Goal: Information Seeking & Learning: Learn about a topic

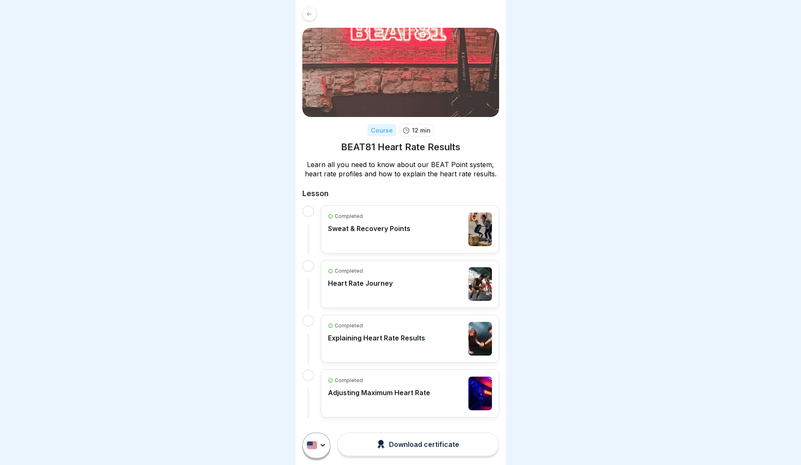
scroll to position [6, 0]
click at [402, 213] on div "Completed Sweat & Recovery Points" at bounding box center [369, 229] width 82 height 34
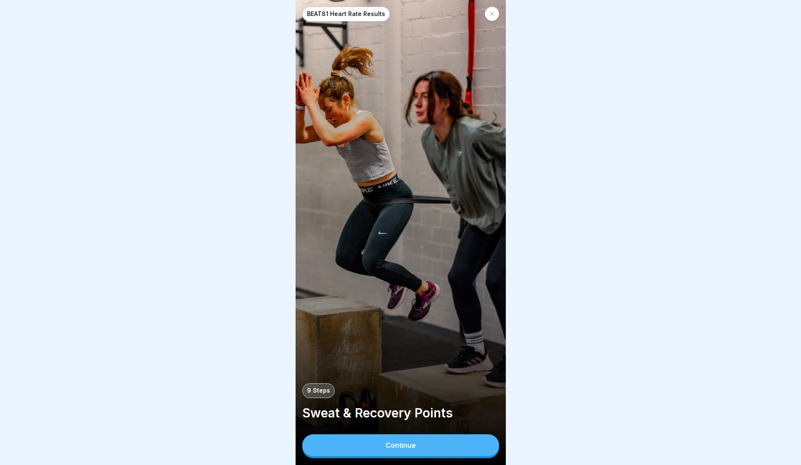
click at [404, 456] on button "Continue" at bounding box center [400, 445] width 197 height 22
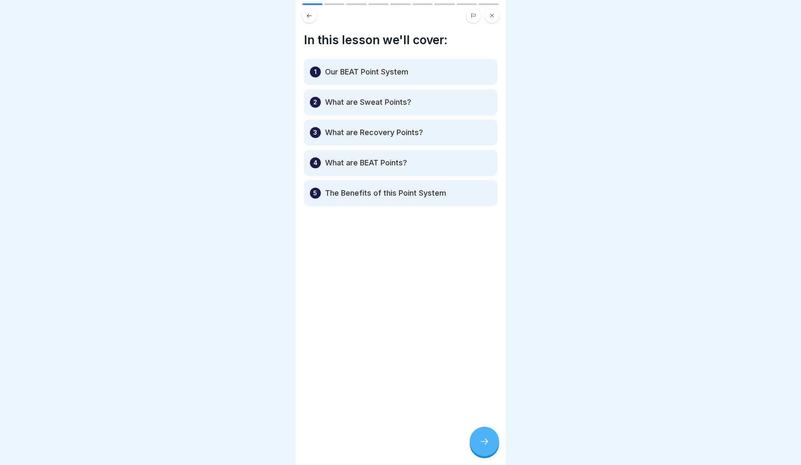
click at [483, 441] on div at bounding box center [484, 441] width 29 height 29
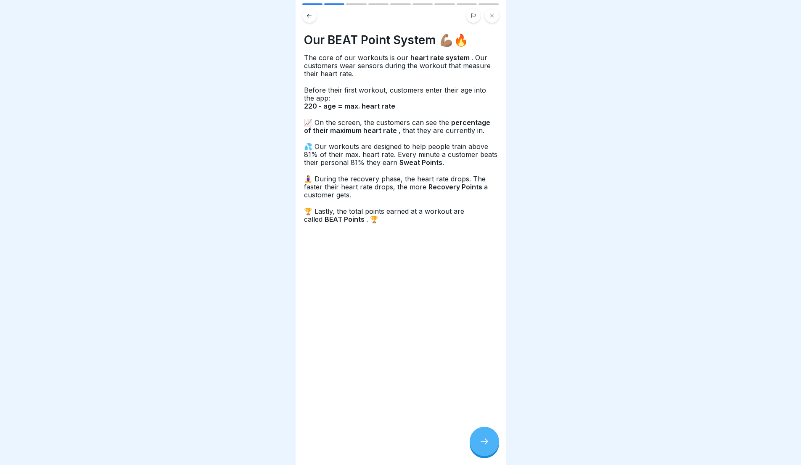
click at [481, 445] on icon at bounding box center [485, 441] width 10 height 10
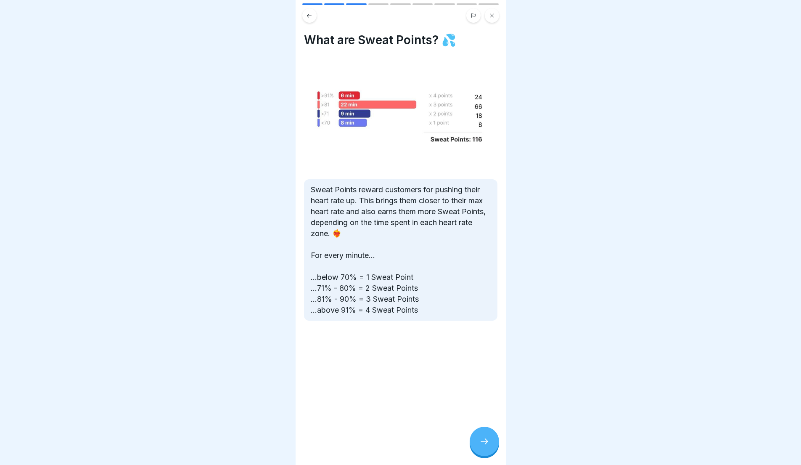
click at [478, 447] on div at bounding box center [484, 441] width 29 height 29
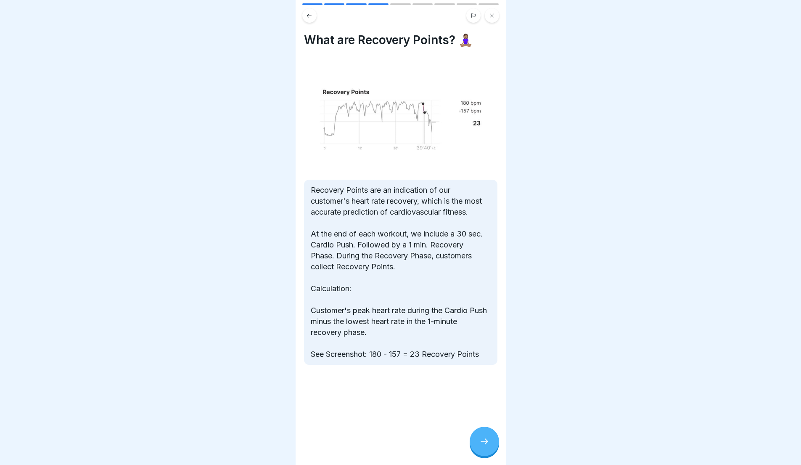
click at [484, 446] on icon at bounding box center [485, 441] width 10 height 10
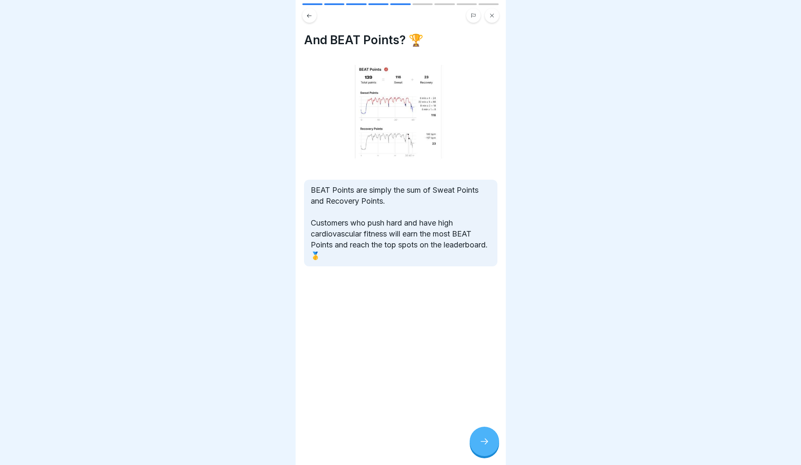
click at [482, 444] on icon at bounding box center [485, 441] width 10 height 10
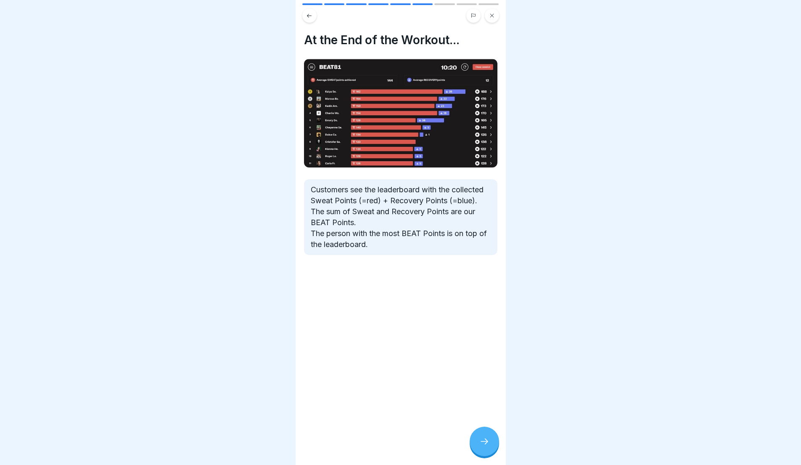
click at [487, 446] on icon at bounding box center [485, 441] width 10 height 10
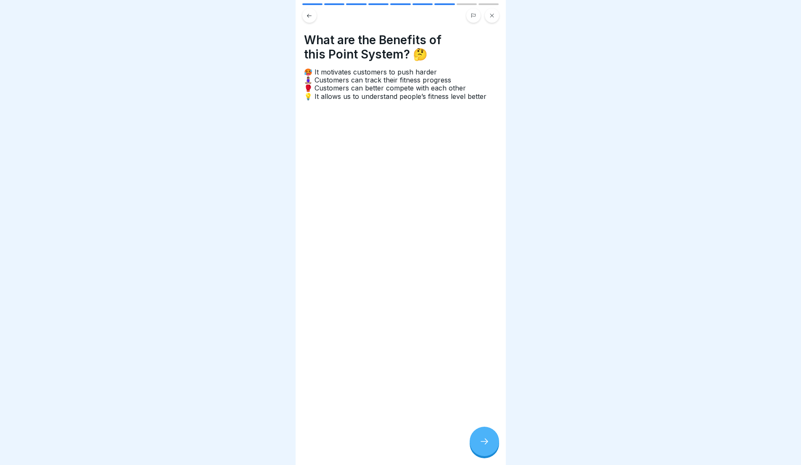
click at [482, 446] on icon at bounding box center [485, 441] width 10 height 10
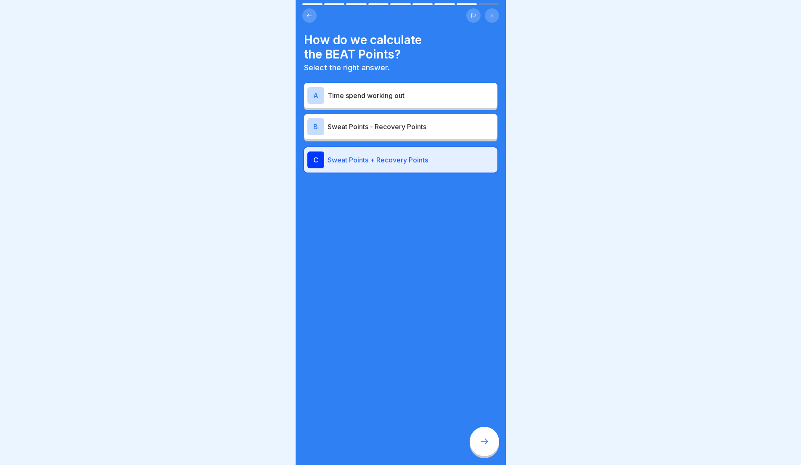
click at [373, 164] on div "C Sweat Points + Recovery Points" at bounding box center [400, 159] width 187 height 17
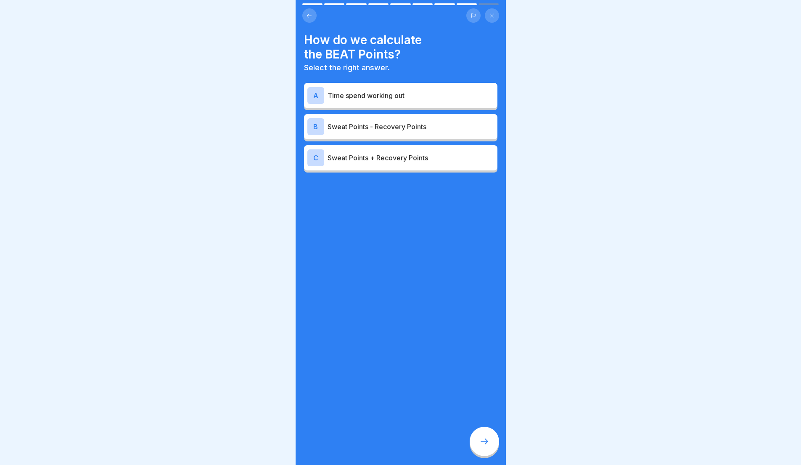
click at [444, 154] on p "Sweat Points + Recovery Points" at bounding box center [411, 158] width 167 height 10
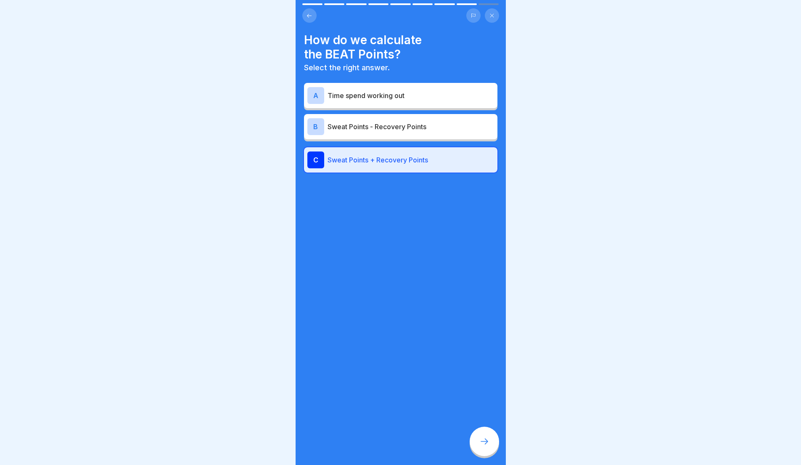
click at [481, 440] on div at bounding box center [484, 441] width 29 height 29
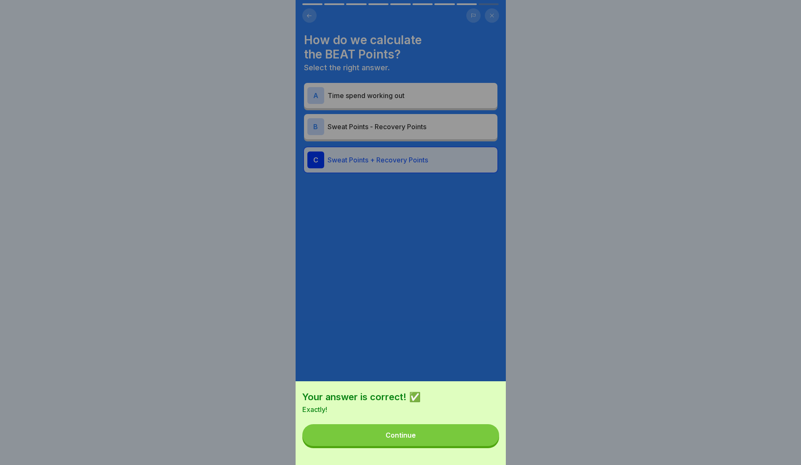
click at [472, 436] on button "Continue" at bounding box center [400, 435] width 197 height 22
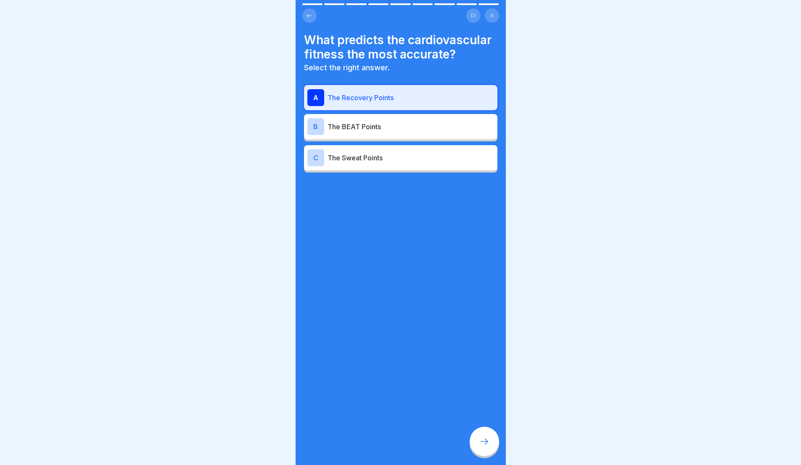
click at [472, 442] on div at bounding box center [484, 441] width 29 height 29
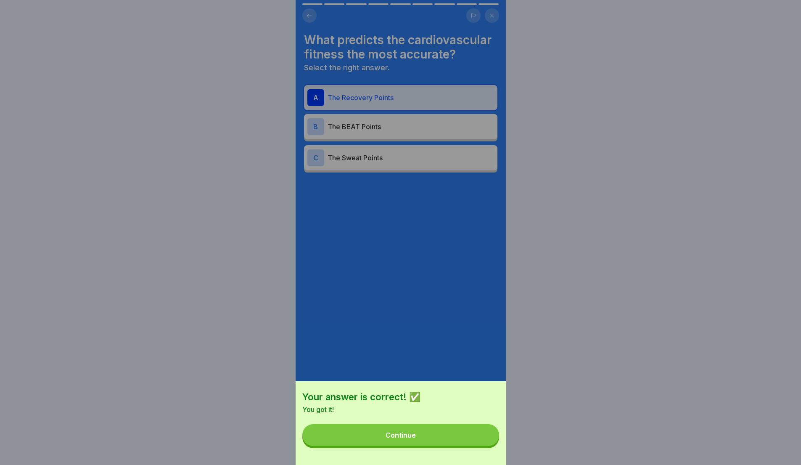
click at [468, 446] on button "Continue" at bounding box center [400, 435] width 197 height 22
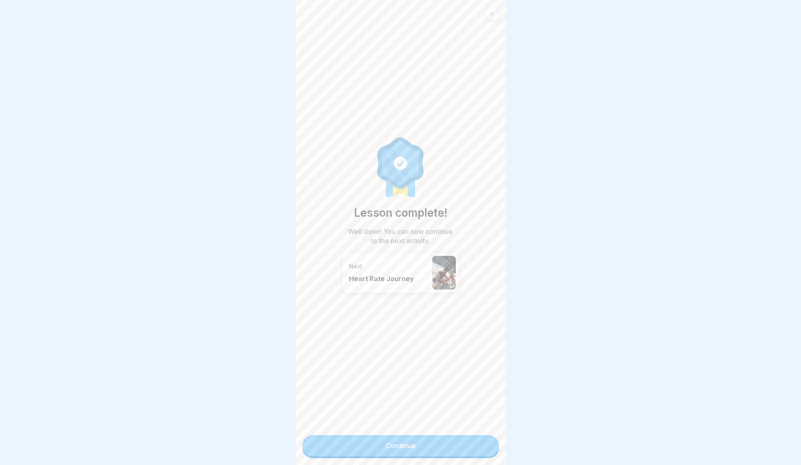
click at [458, 451] on link "Continue" at bounding box center [400, 445] width 197 height 21
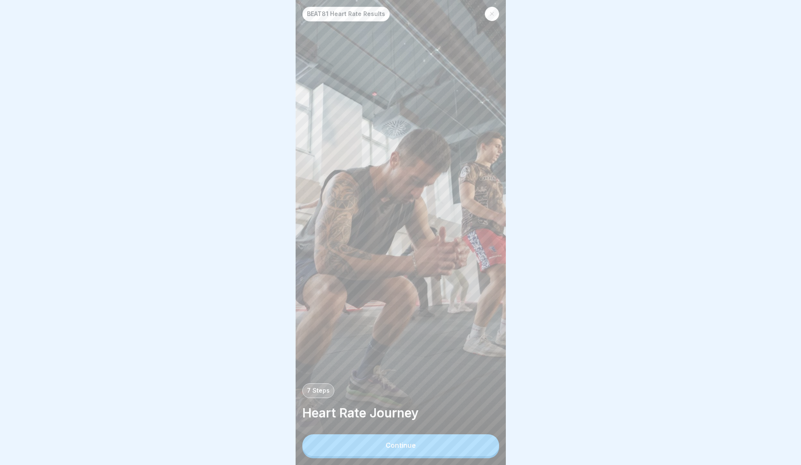
click at [435, 451] on button "Continue" at bounding box center [400, 445] width 197 height 22
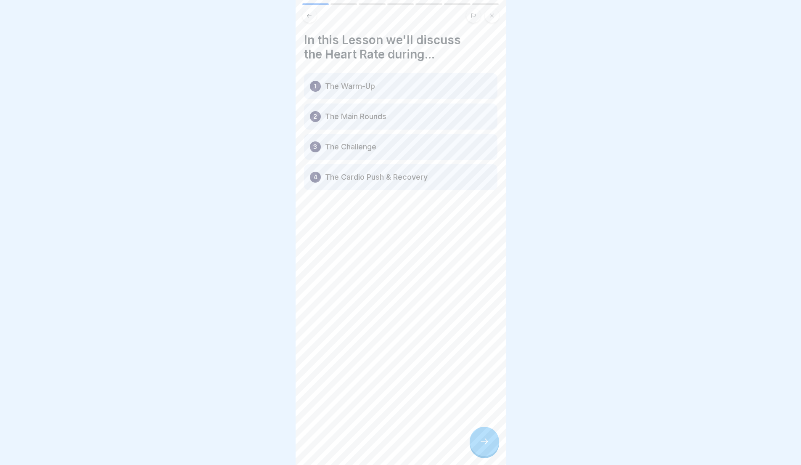
click at [443, 451] on div "In this Lesson we'll discuss the Heart Rate during... 1 The Warm-Up 2 The Main …" at bounding box center [401, 232] width 210 height 465
click at [471, 445] on div at bounding box center [484, 441] width 29 height 29
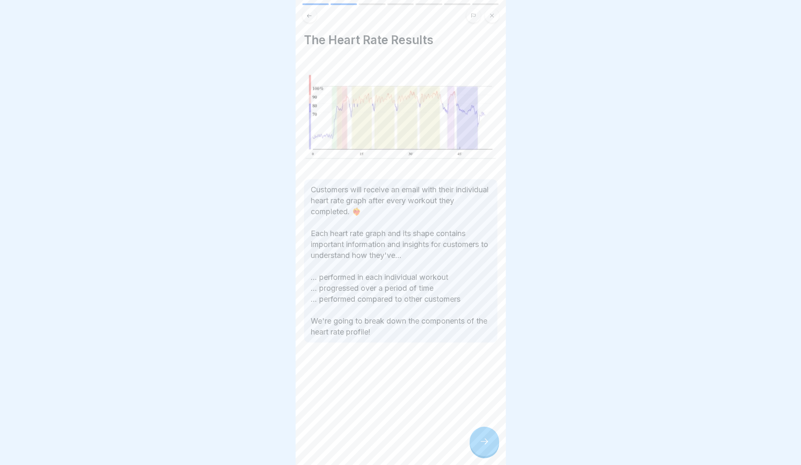
click at [476, 445] on div at bounding box center [484, 441] width 29 height 29
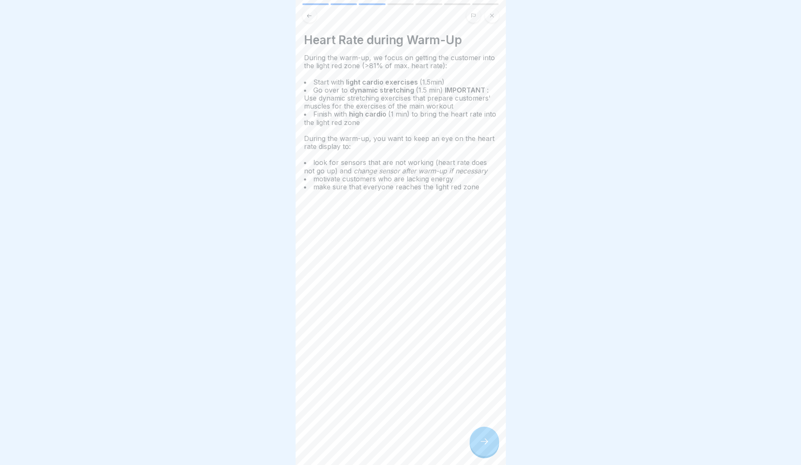
click at [489, 438] on div at bounding box center [484, 441] width 29 height 29
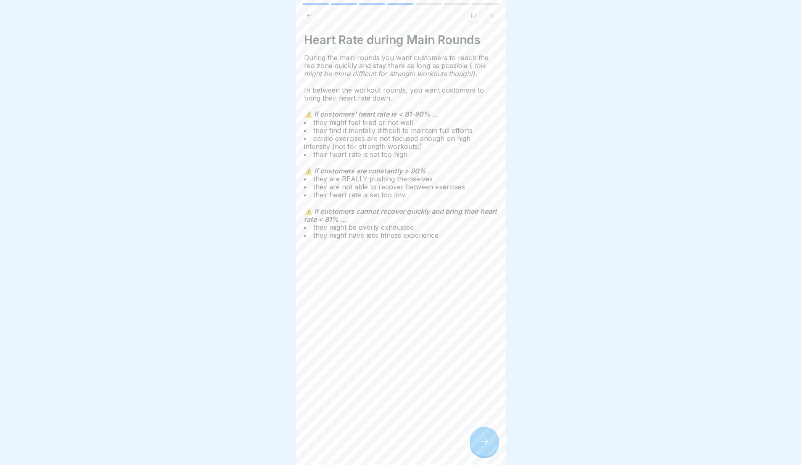
click at [479, 442] on div at bounding box center [484, 441] width 29 height 29
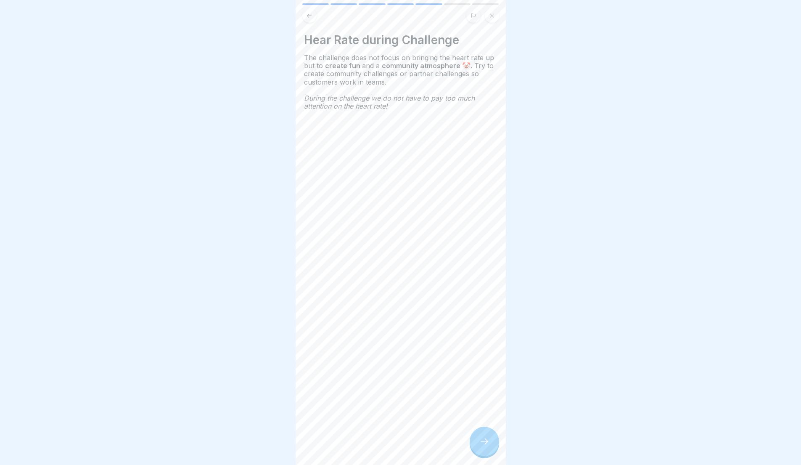
click at [488, 432] on div "Hear Rate during Challenge The challenge does not focus on bringing the heart r…" at bounding box center [401, 232] width 210 height 465
click at [489, 434] on div "BEAT81 Heart Rate Results 7 Steps Heart Rate Journey Continue In this Lesson we…" at bounding box center [401, 232] width 210 height 465
click at [488, 440] on div at bounding box center [484, 441] width 29 height 29
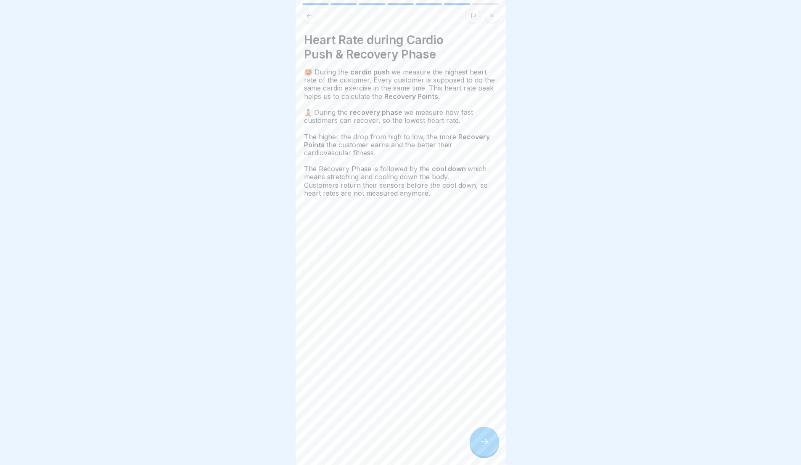
click at [479, 456] on div at bounding box center [484, 441] width 29 height 29
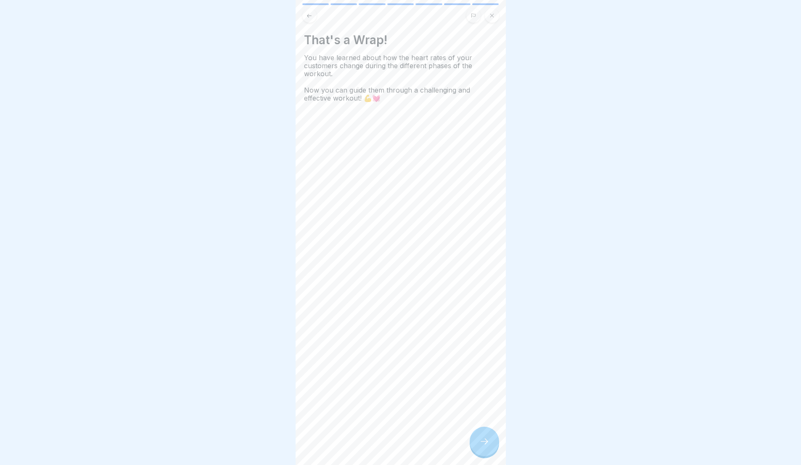
click at [480, 456] on div at bounding box center [484, 441] width 29 height 29
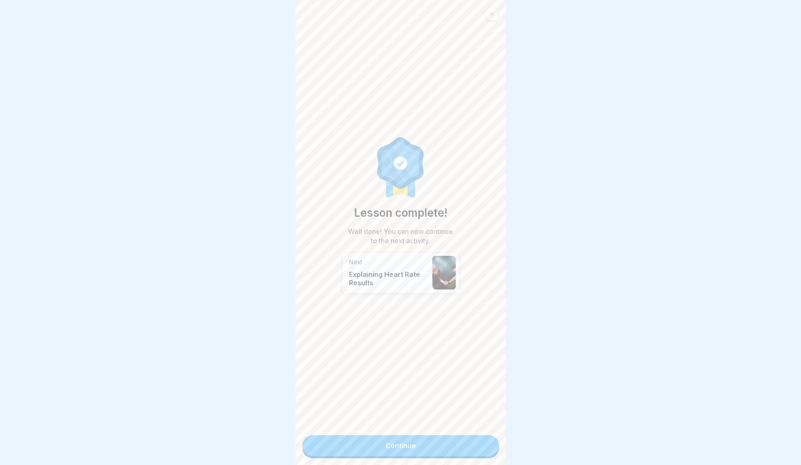
click at [478, 446] on link "Continue" at bounding box center [400, 445] width 197 height 21
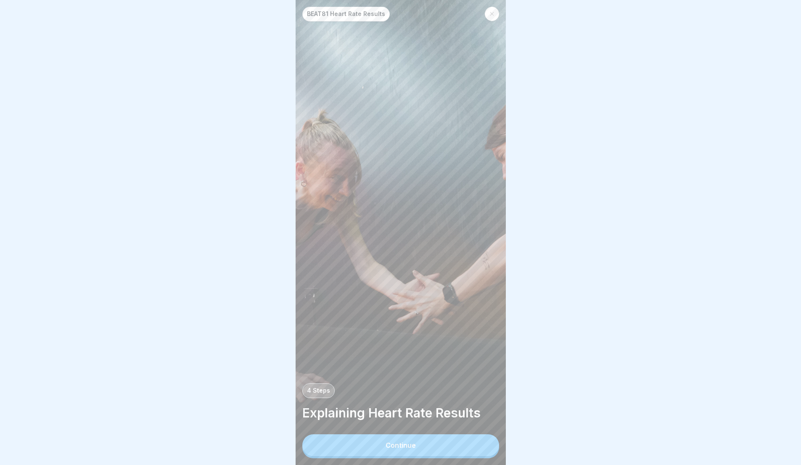
click at [469, 446] on button "Continue" at bounding box center [400, 445] width 197 height 22
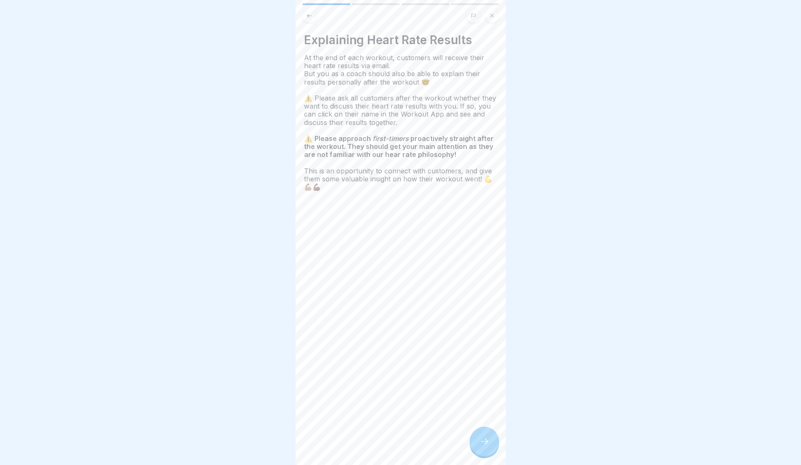
click at [486, 446] on icon at bounding box center [485, 441] width 10 height 10
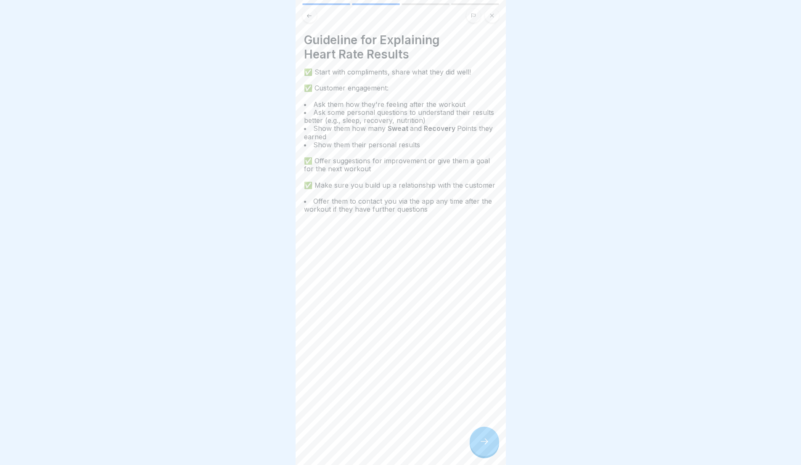
click at [486, 446] on icon at bounding box center [485, 441] width 10 height 10
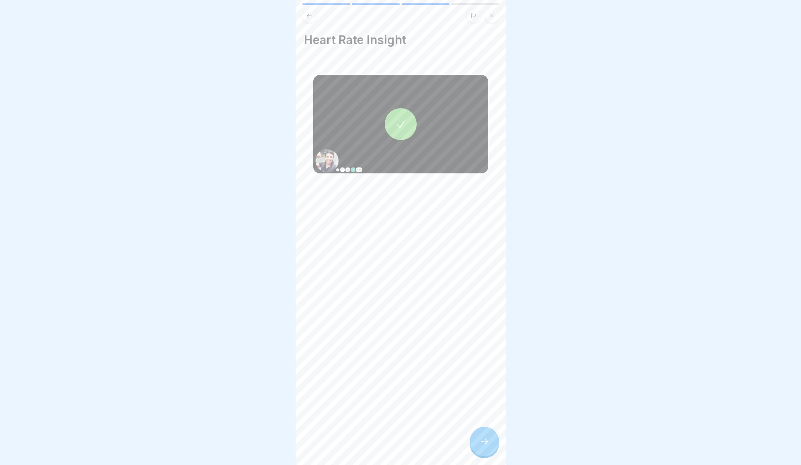
click at [401, 128] on icon at bounding box center [401, 124] width 12 height 12
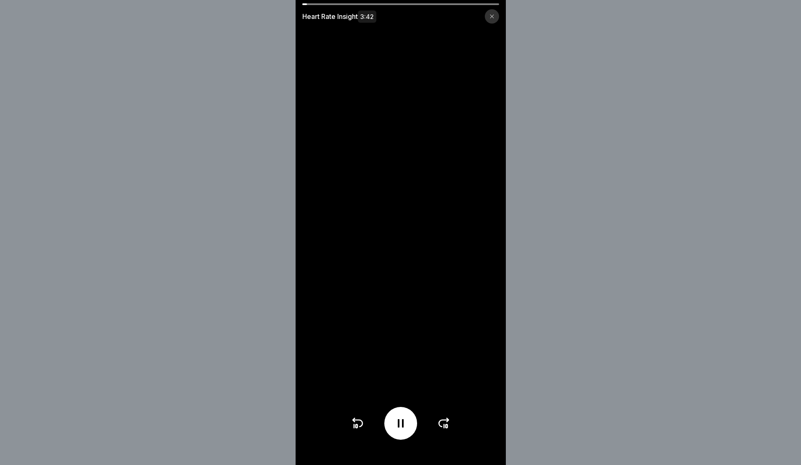
click at [677, 121] on div "Heart Rate Insight 3:42" at bounding box center [400, 232] width 801 height 465
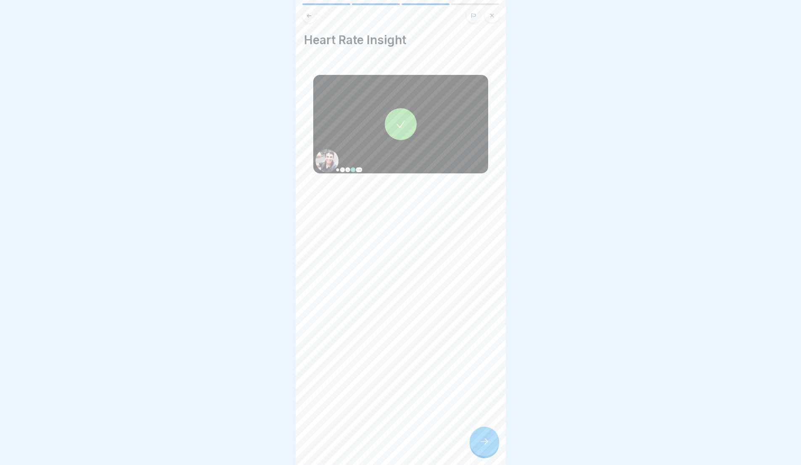
click at [477, 455] on div at bounding box center [484, 441] width 29 height 29
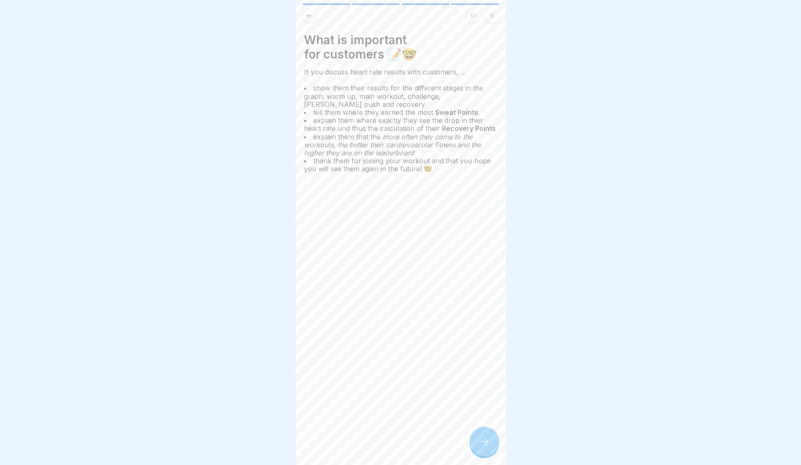
click at [493, 450] on div at bounding box center [484, 441] width 29 height 29
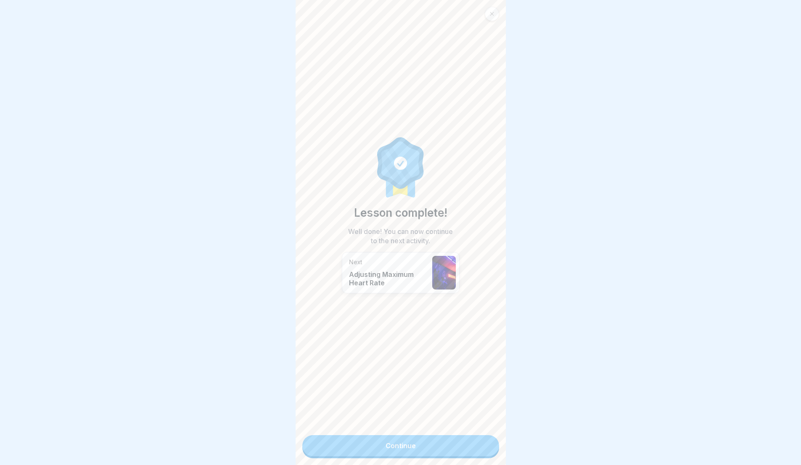
click at [474, 446] on link "Continue" at bounding box center [400, 445] width 197 height 21
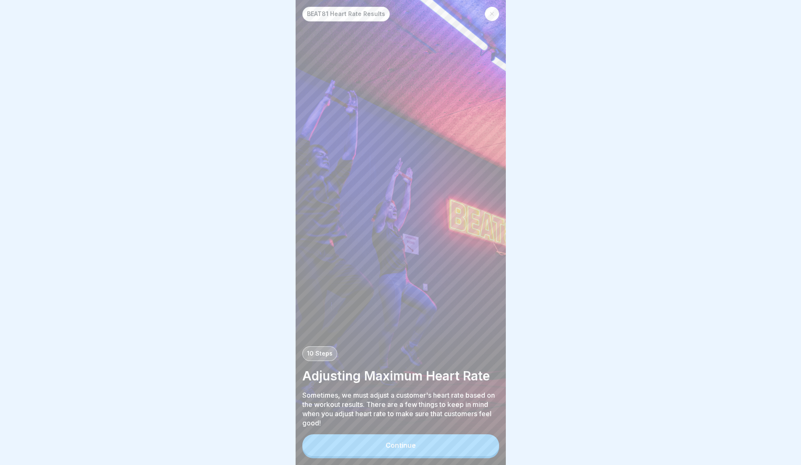
click at [492, 19] on div at bounding box center [492, 14] width 14 height 14
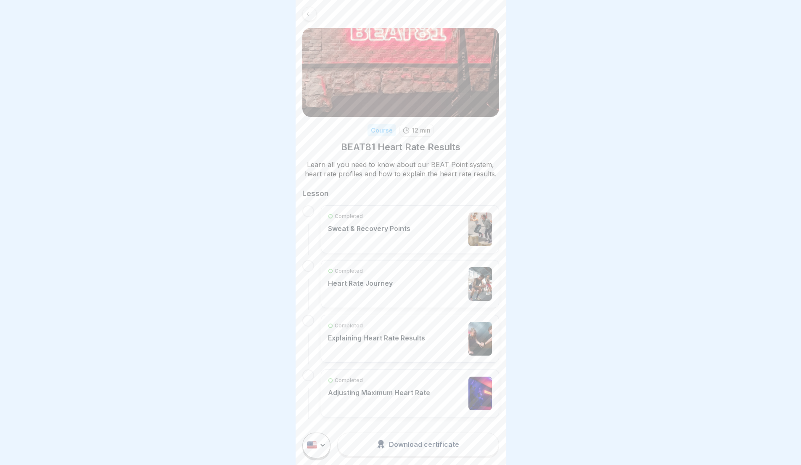
scroll to position [6, 0]
click at [314, 11] on div at bounding box center [309, 14] width 14 height 14
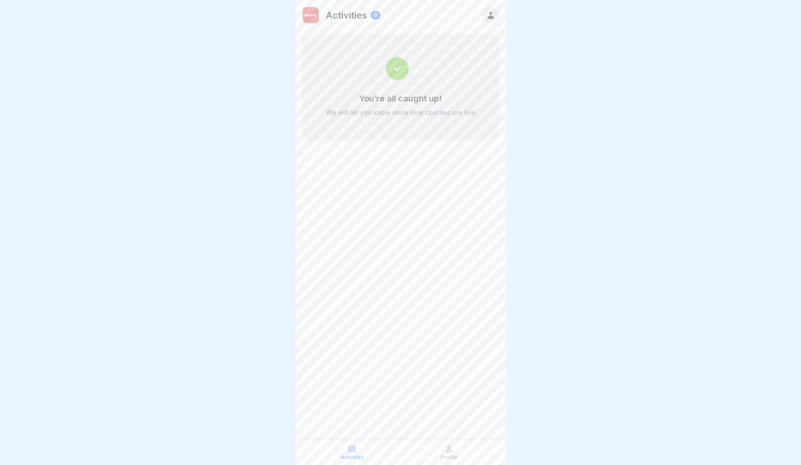
click at [345, 19] on p "Activities" at bounding box center [346, 15] width 41 height 11
click at [451, 449] on icon at bounding box center [449, 448] width 8 height 8
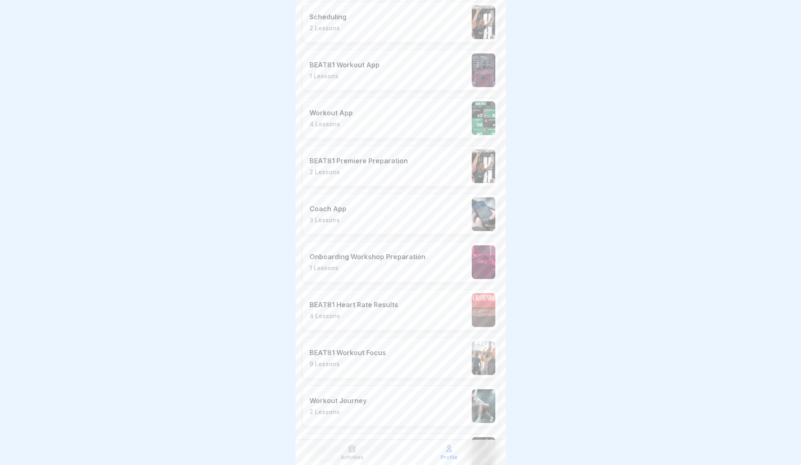
scroll to position [1200, 0]
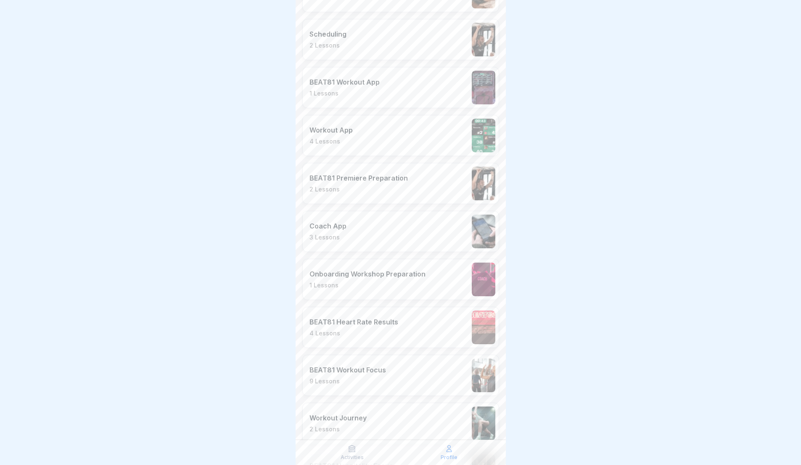
click at [385, 132] on div "Workout App 4 Lessons" at bounding box center [400, 135] width 197 height 41
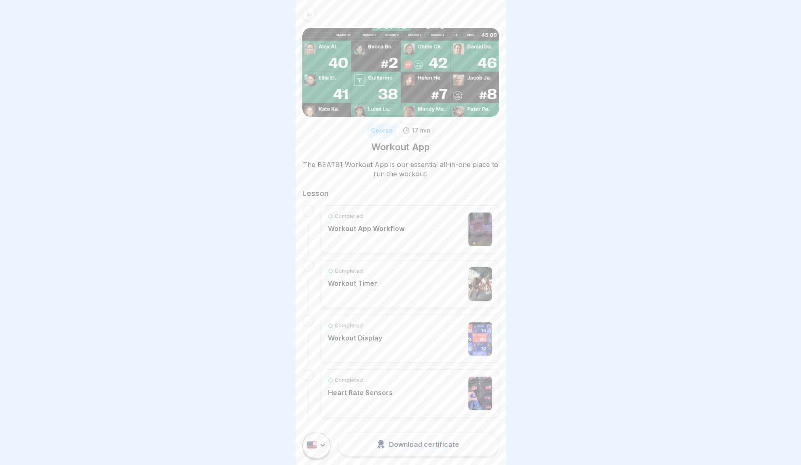
click at [358, 213] on p "Completed" at bounding box center [349, 216] width 28 height 8
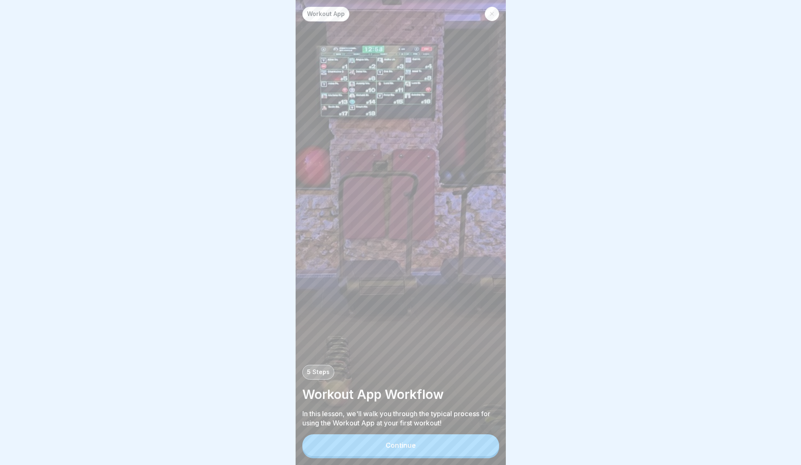
click at [457, 456] on button "Continue" at bounding box center [400, 445] width 197 height 22
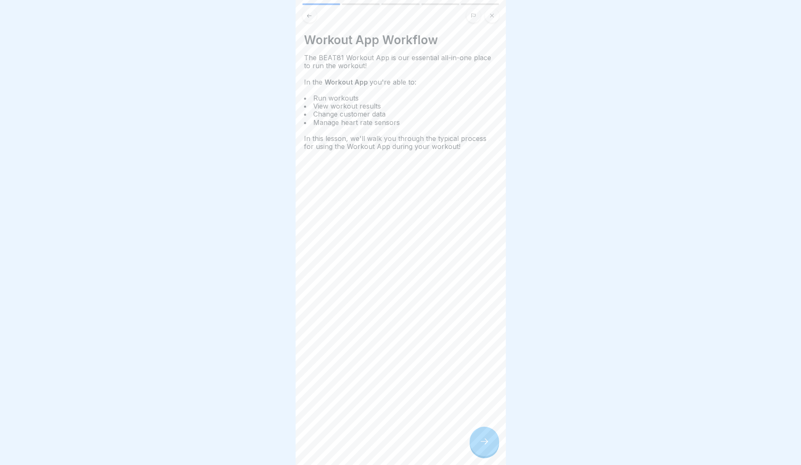
click at [462, 433] on div "Workout App Workflow The BEAT81 Workout App is our essential all-in-one place t…" at bounding box center [401, 232] width 210 height 465
click at [483, 446] on icon at bounding box center [485, 441] width 10 height 10
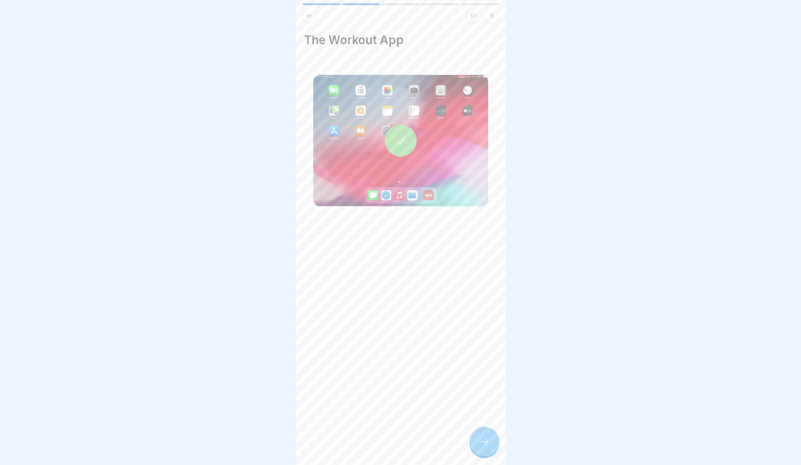
click at [395, 139] on icon at bounding box center [401, 141] width 12 height 12
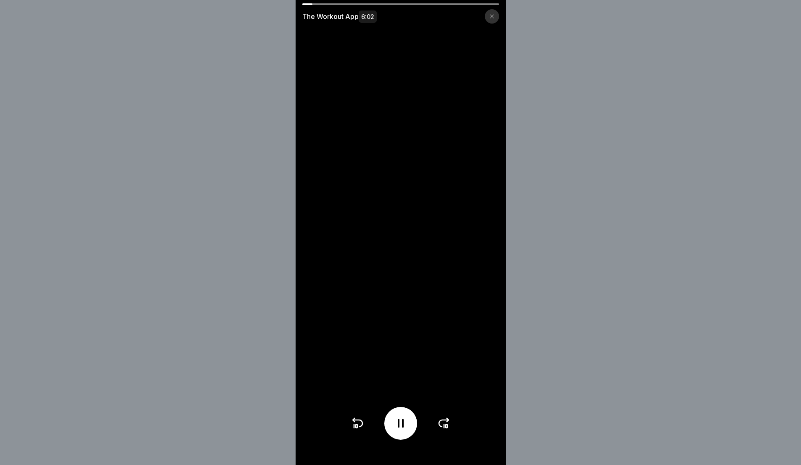
click at [615, 218] on div "The Workout App 6:02" at bounding box center [400, 232] width 801 height 465
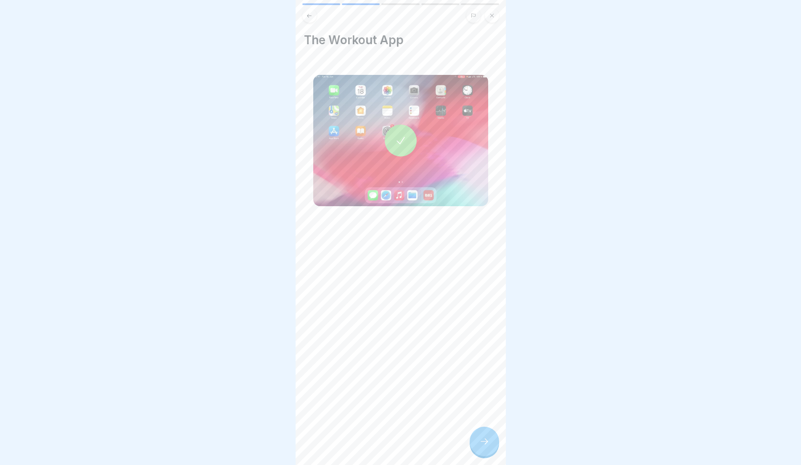
click at [394, 128] on div at bounding box center [401, 141] width 32 height 32
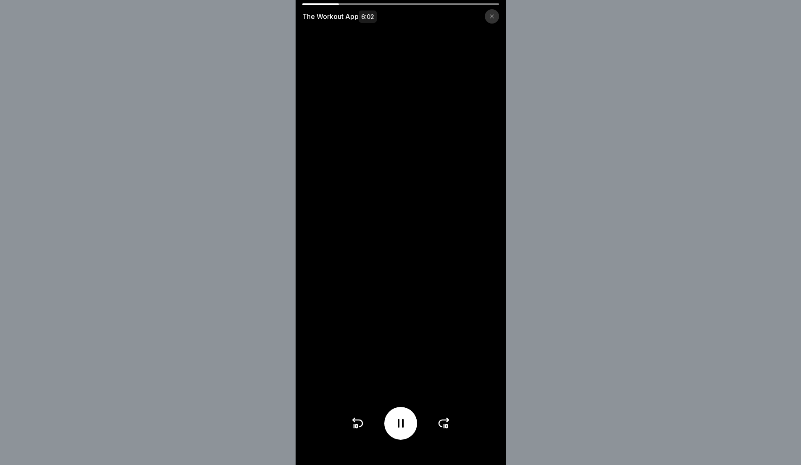
click at [363, 427] on icon at bounding box center [358, 423] width 10 height 7
click at [363, 430] on icon at bounding box center [357, 422] width 13 height 13
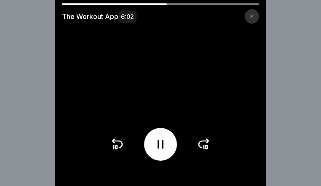
click at [118, 144] on icon at bounding box center [117, 144] width 10 height 7
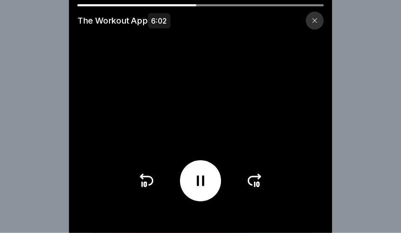
scroll to position [3, 0]
click at [120, 147] on icon at bounding box center [116, 144] width 13 height 13
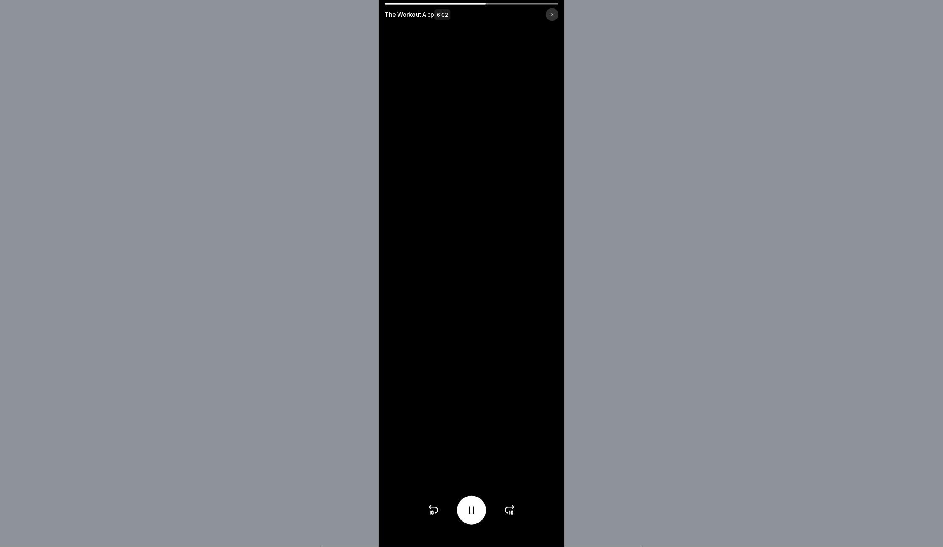
scroll to position [2, 0]
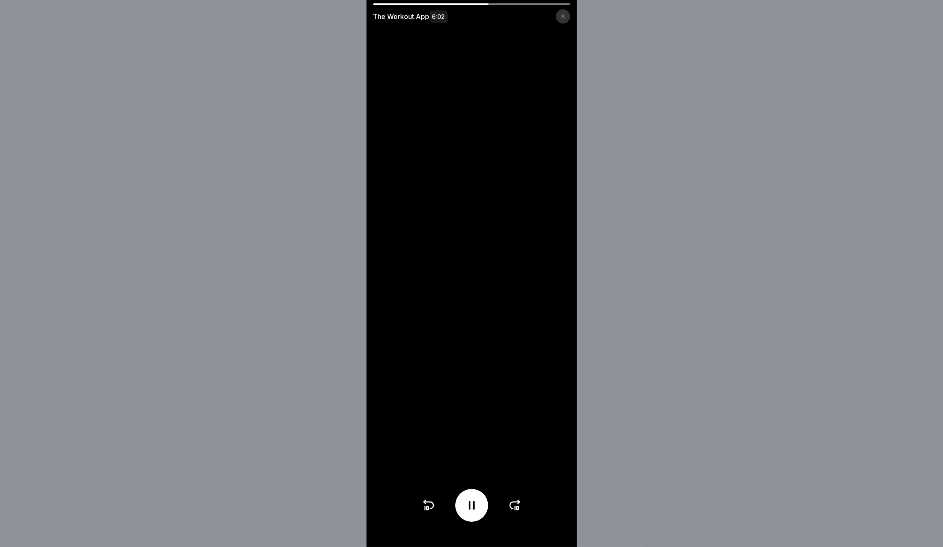
click at [434, 464] on icon at bounding box center [427, 504] width 13 height 13
click at [432, 464] on icon at bounding box center [427, 504] width 13 height 13
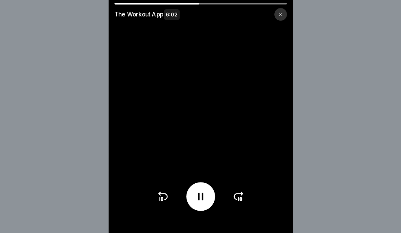
scroll to position [3, 0]
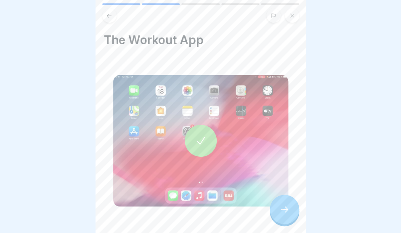
click at [291, 209] on div at bounding box center [284, 208] width 29 height 29
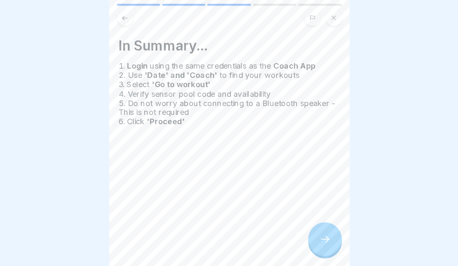
scroll to position [0, 0]
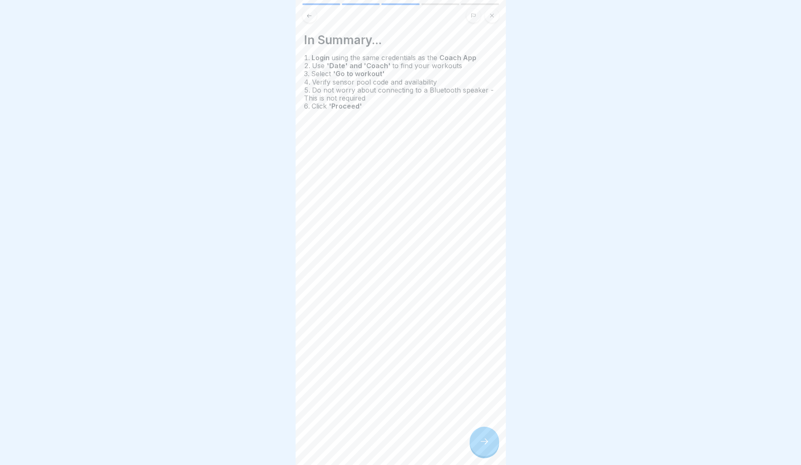
click at [478, 442] on div at bounding box center [484, 441] width 29 height 29
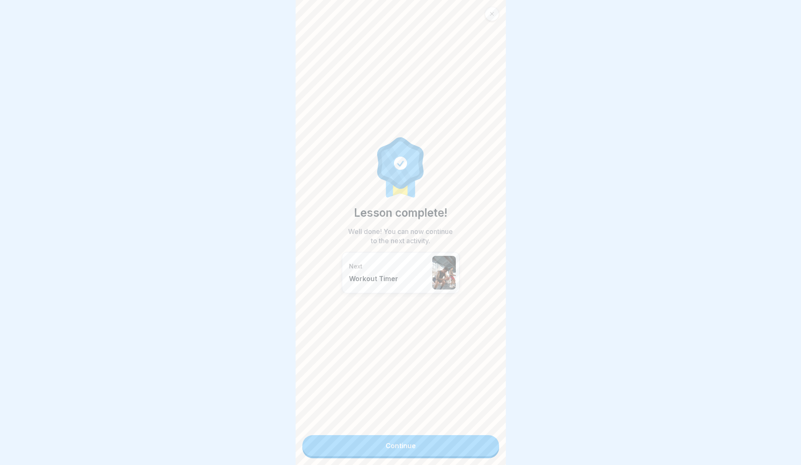
click at [471, 443] on link "Continue" at bounding box center [400, 445] width 197 height 21
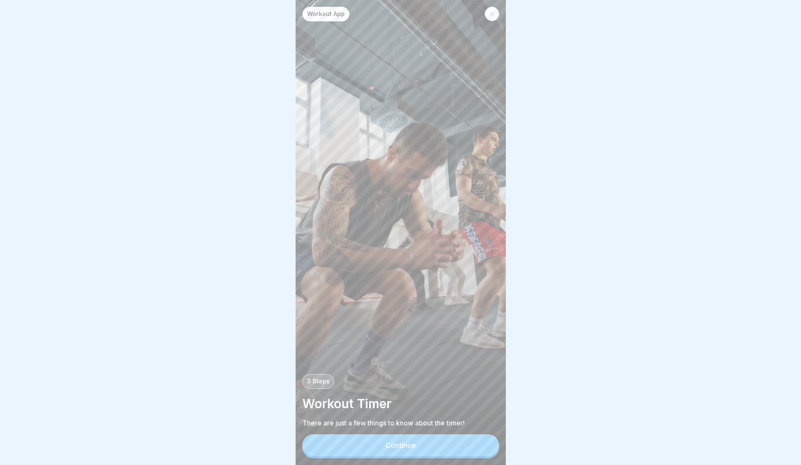
click at [468, 447] on button "Continue" at bounding box center [400, 445] width 197 height 22
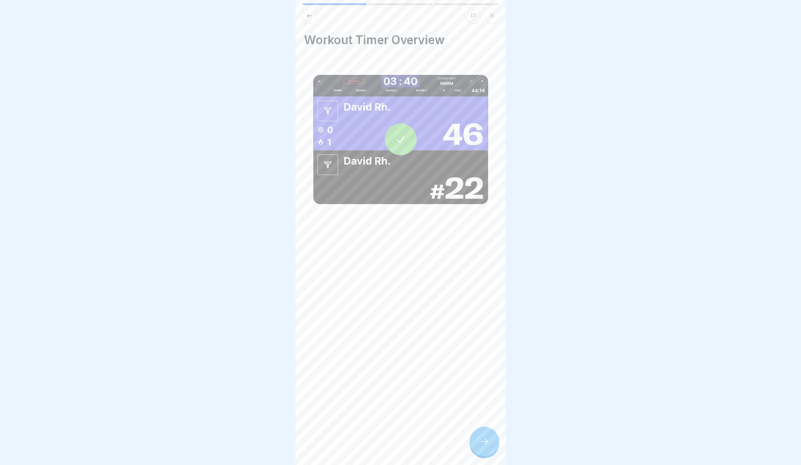
click at [401, 141] on icon at bounding box center [401, 139] width 12 height 12
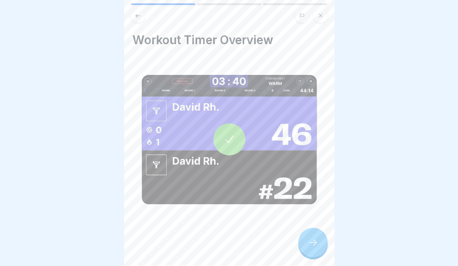
click at [320, 247] on div at bounding box center [312, 242] width 29 height 29
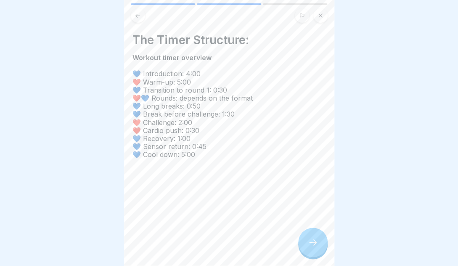
click at [324, 246] on div at bounding box center [312, 242] width 29 height 29
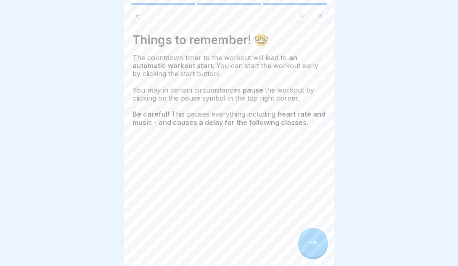
click at [320, 245] on div at bounding box center [312, 242] width 29 height 29
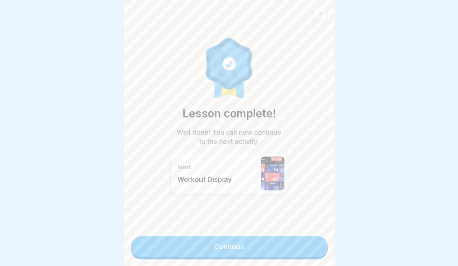
click at [309, 245] on link "Continue" at bounding box center [229, 246] width 197 height 21
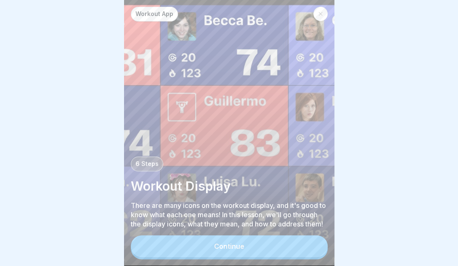
click at [321, 15] on icon at bounding box center [320, 13] width 5 height 5
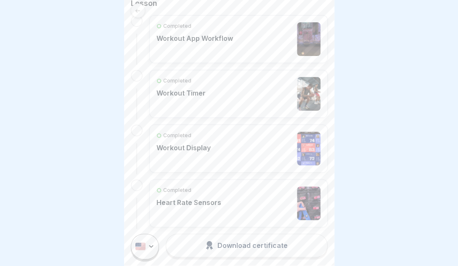
scroll to position [198, 0]
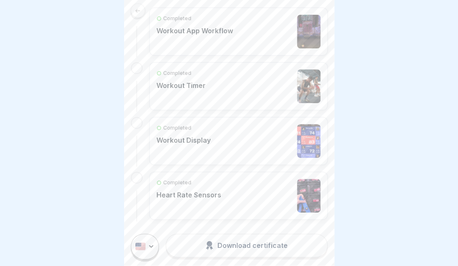
click at [195, 129] on div "Completed" at bounding box center [183, 128] width 54 height 8
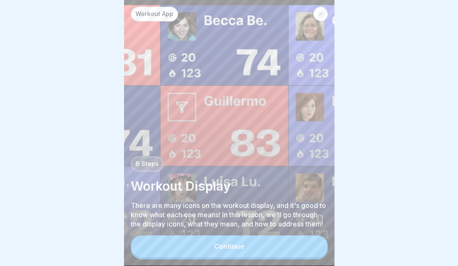
click at [259, 254] on button "Continue" at bounding box center [229, 246] width 197 height 22
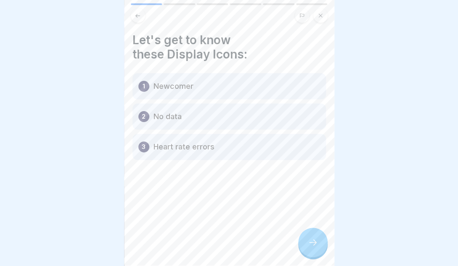
click at [309, 238] on div at bounding box center [312, 242] width 29 height 29
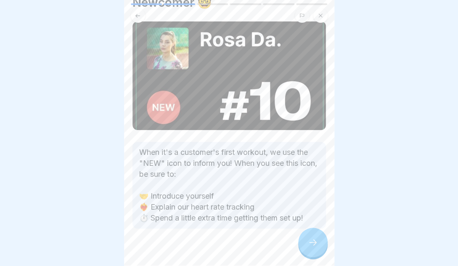
scroll to position [48, 0]
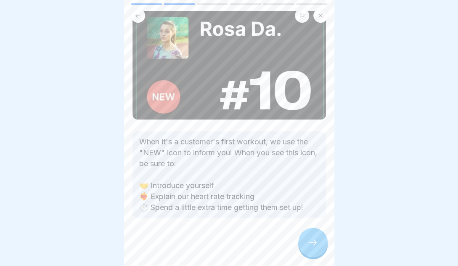
click at [303, 237] on div at bounding box center [312, 242] width 29 height 29
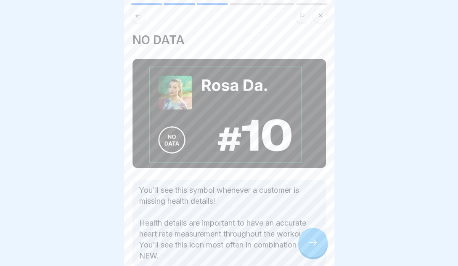
scroll to position [34, 0]
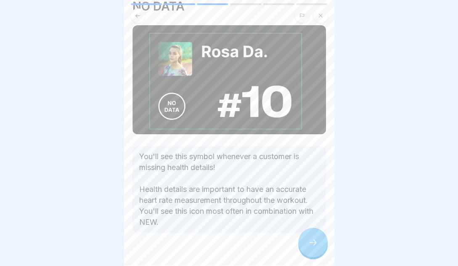
click at [306, 236] on div at bounding box center [312, 242] width 29 height 29
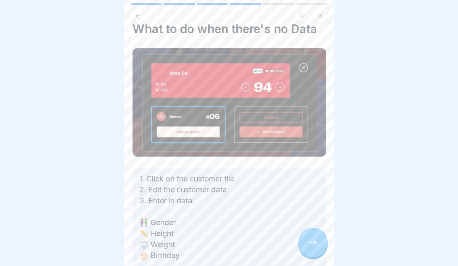
scroll to position [35, 0]
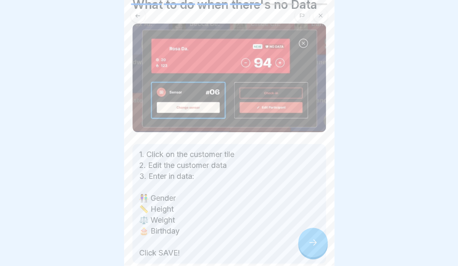
click at [318, 248] on div at bounding box center [312, 242] width 29 height 29
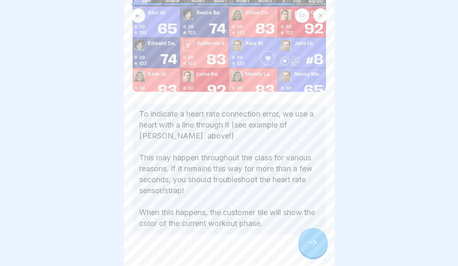
scroll to position [74, 0]
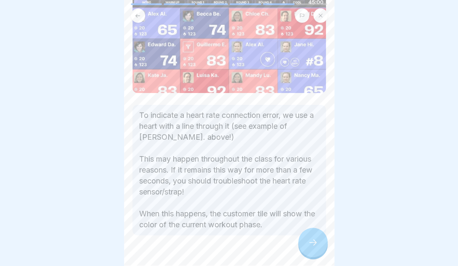
click at [316, 247] on icon at bounding box center [313, 242] width 10 height 10
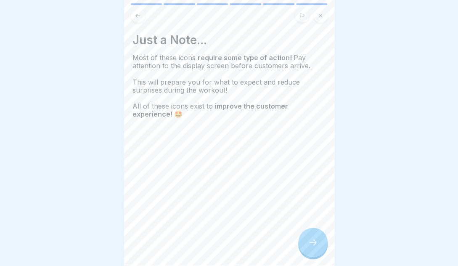
click at [140, 19] on button at bounding box center [138, 15] width 14 height 14
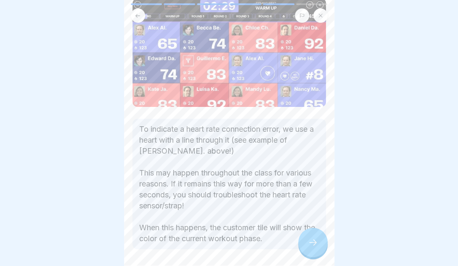
scroll to position [34, 0]
